Goal: Navigation & Orientation: Find specific page/section

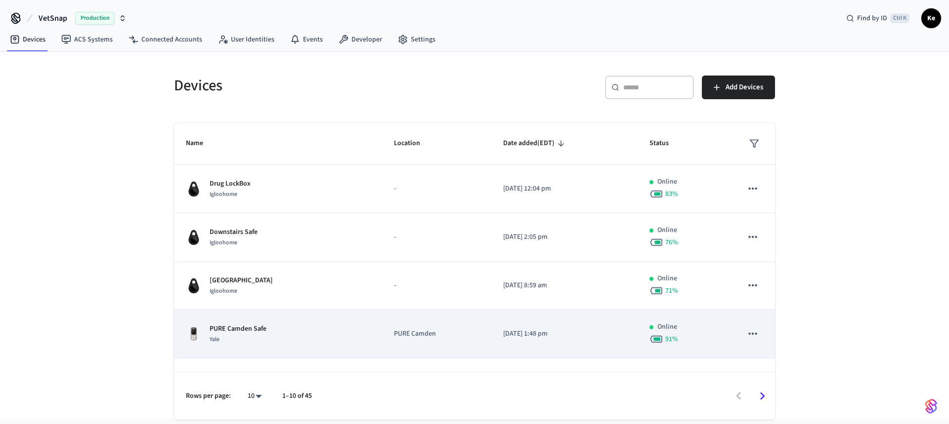
click at [285, 338] on div "PURE Camden Safe Yale" at bounding box center [278, 334] width 184 height 21
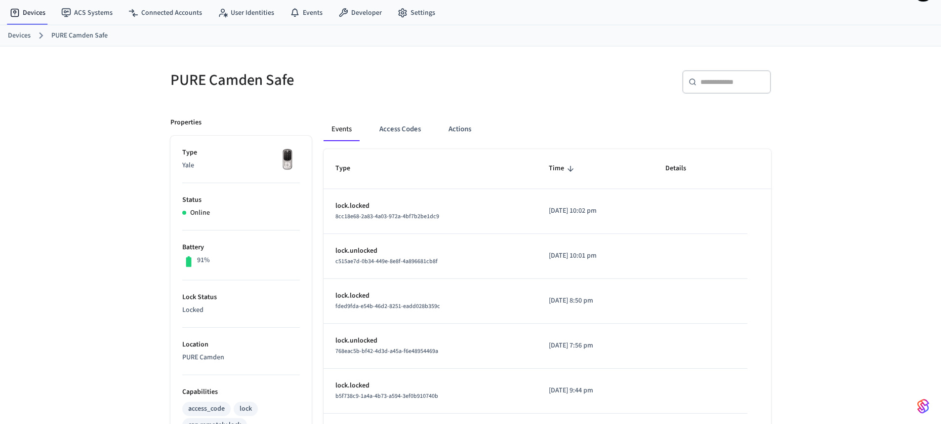
scroll to position [12, 0]
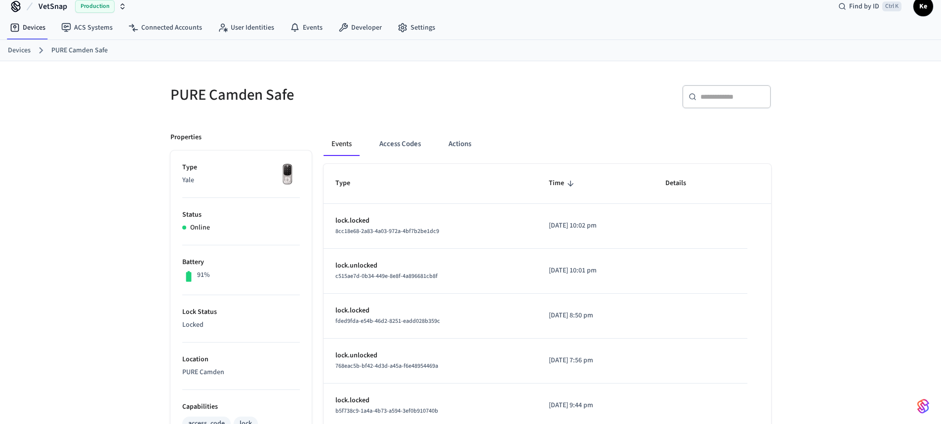
click at [73, 50] on link "PURE Camden Safe" at bounding box center [79, 50] width 56 height 10
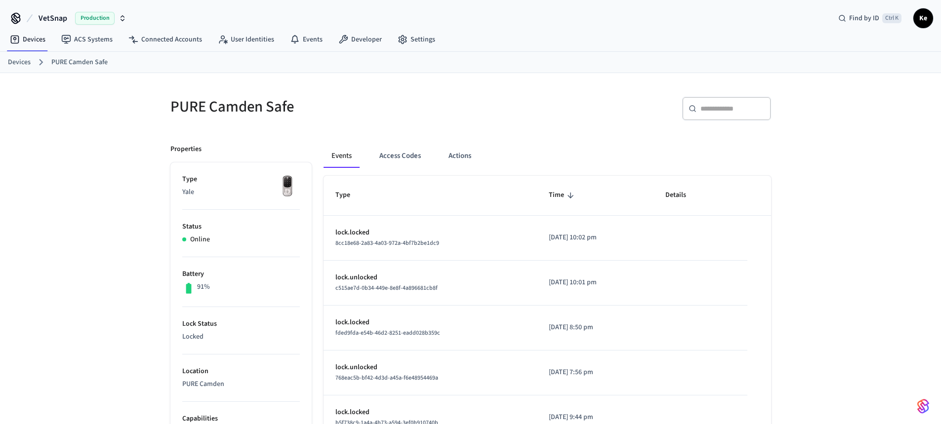
click at [22, 65] on link "Devices" at bounding box center [19, 62] width 23 height 10
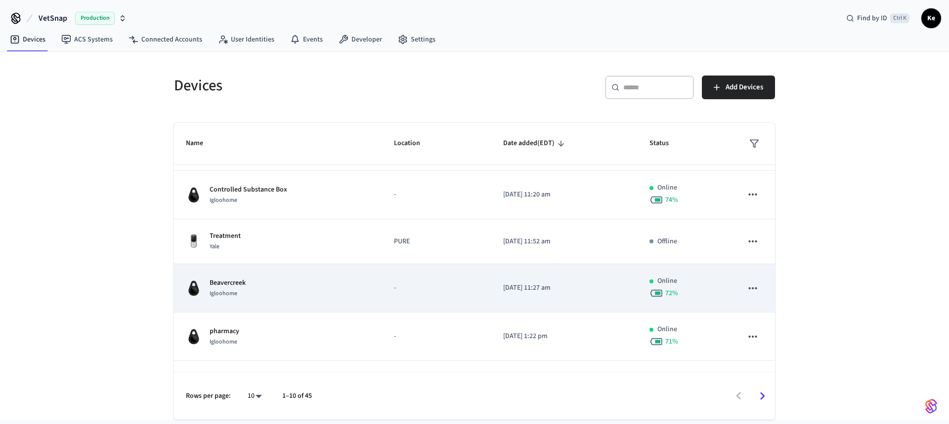
scroll to position [198, 0]
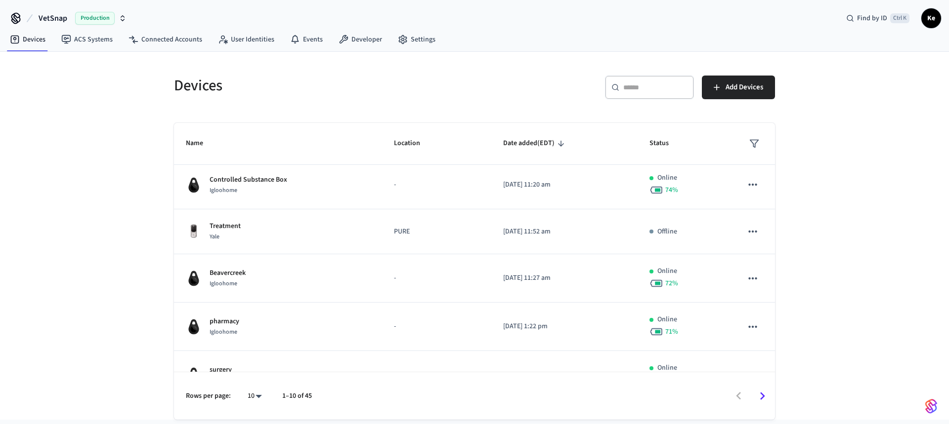
click at [761, 394] on icon "Go to next page" at bounding box center [762, 396] width 5 height 8
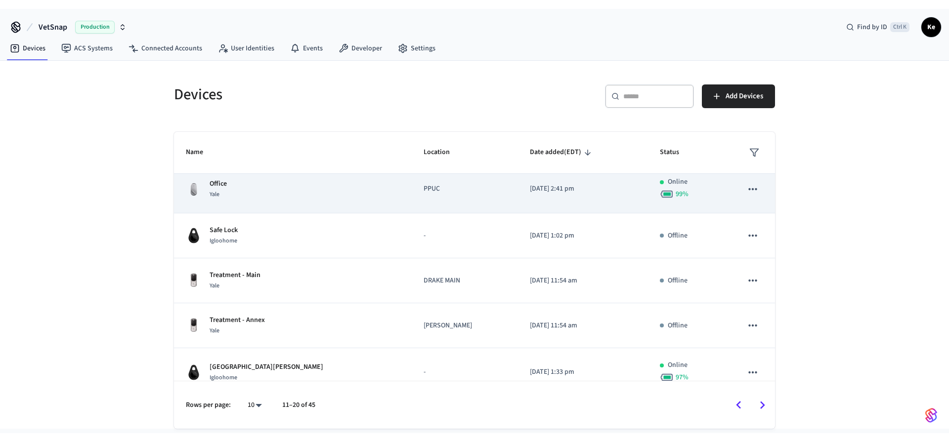
scroll to position [263, 0]
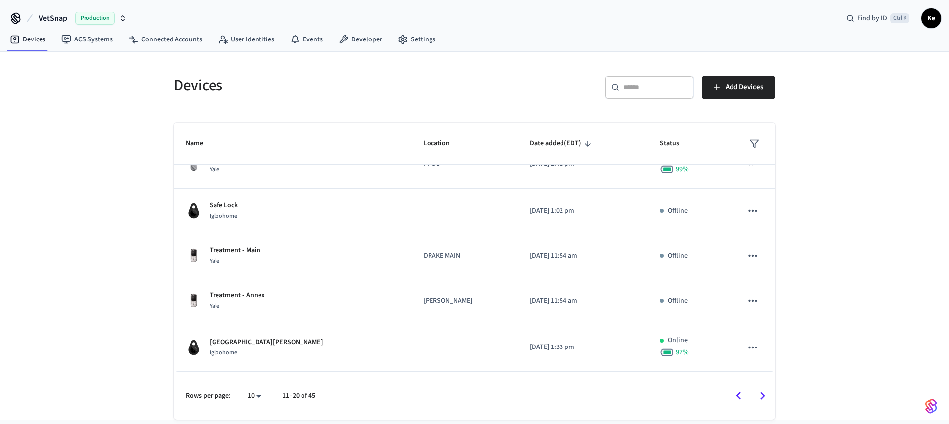
click at [763, 402] on icon "Go to next page" at bounding box center [762, 396] width 15 height 15
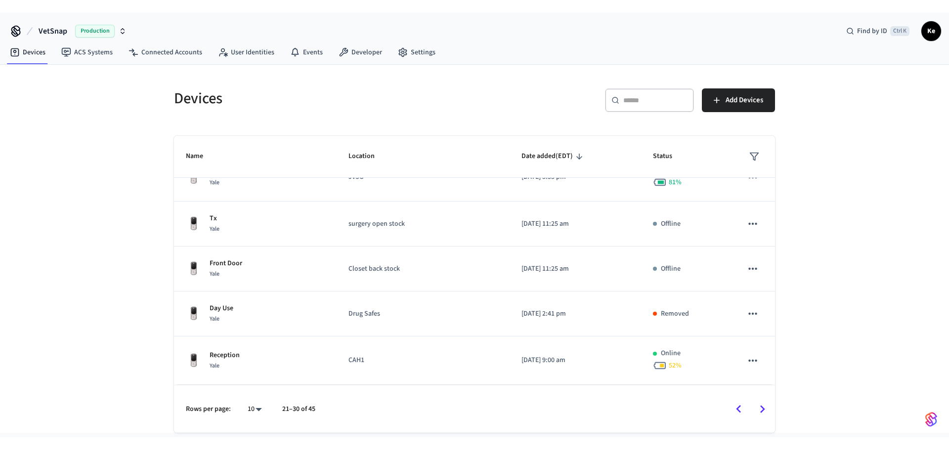
scroll to position [245, 0]
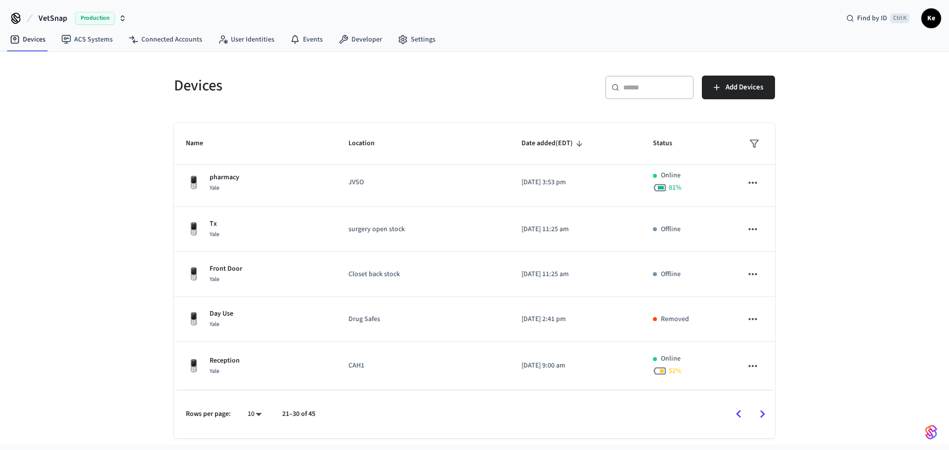
click at [143, 142] on div "Devices ​ ​ Add Devices Name Location Date added (EDT) Status All4Paws Vet Keyb…" at bounding box center [474, 248] width 949 height 393
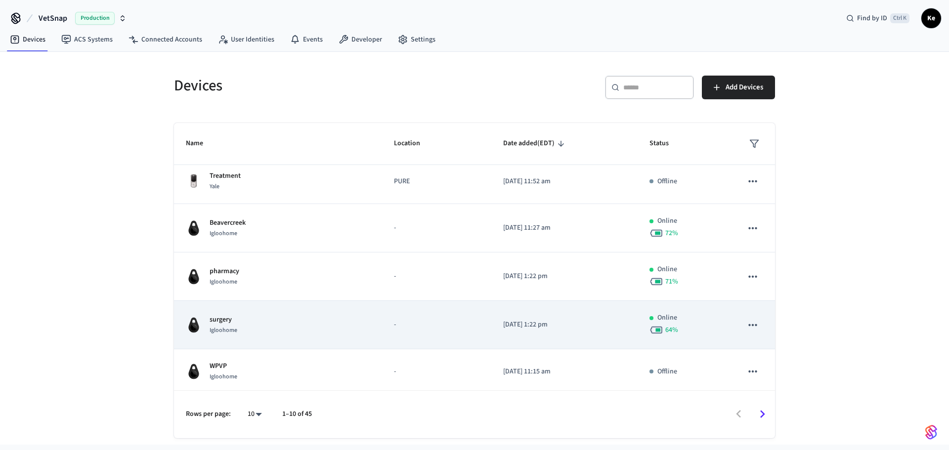
scroll to position [252, 0]
